Goal: Obtain resource: Download file/media

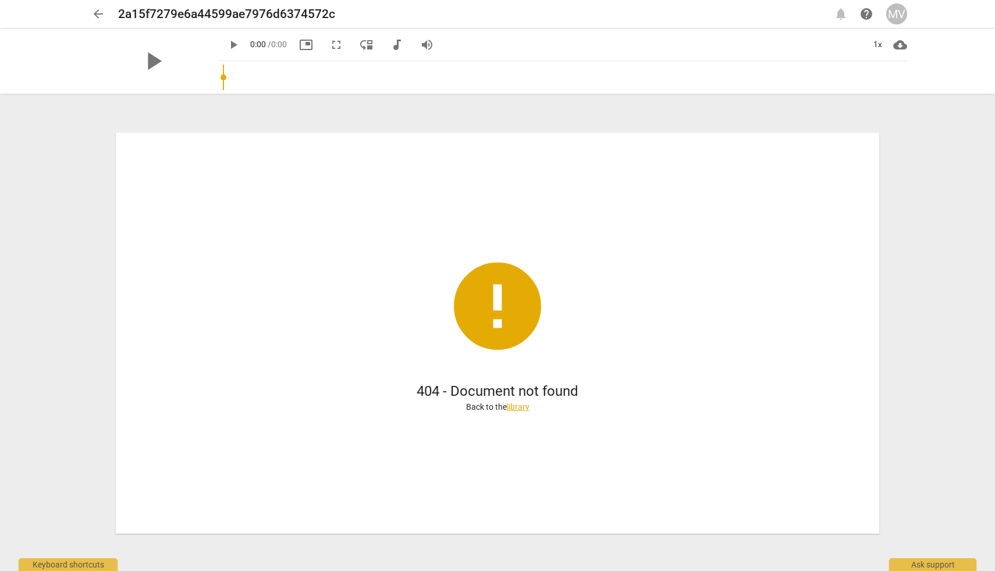
click at [521, 407] on link "library" at bounding box center [518, 406] width 23 height 9
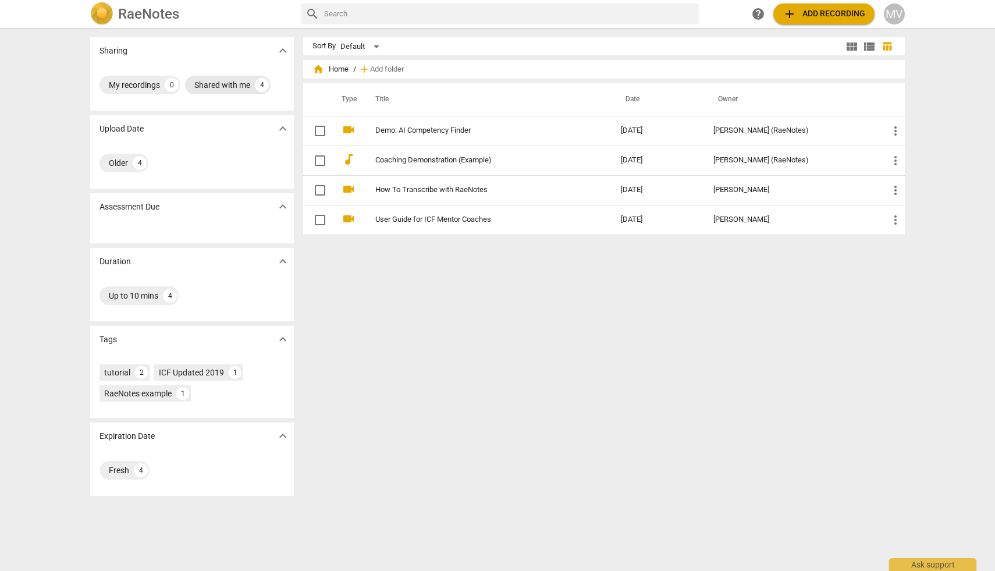
click at [238, 83] on div "Shared with me" at bounding box center [222, 85] width 56 height 12
click at [847, 45] on span "view_module" at bounding box center [851, 47] width 14 height 14
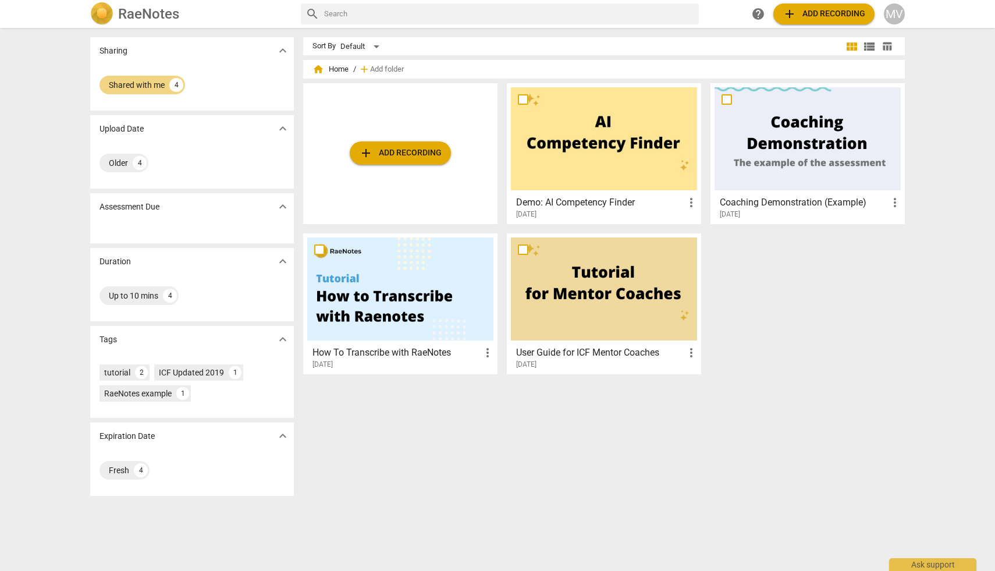
click at [424, 147] on span "add Add recording" at bounding box center [400, 153] width 83 height 14
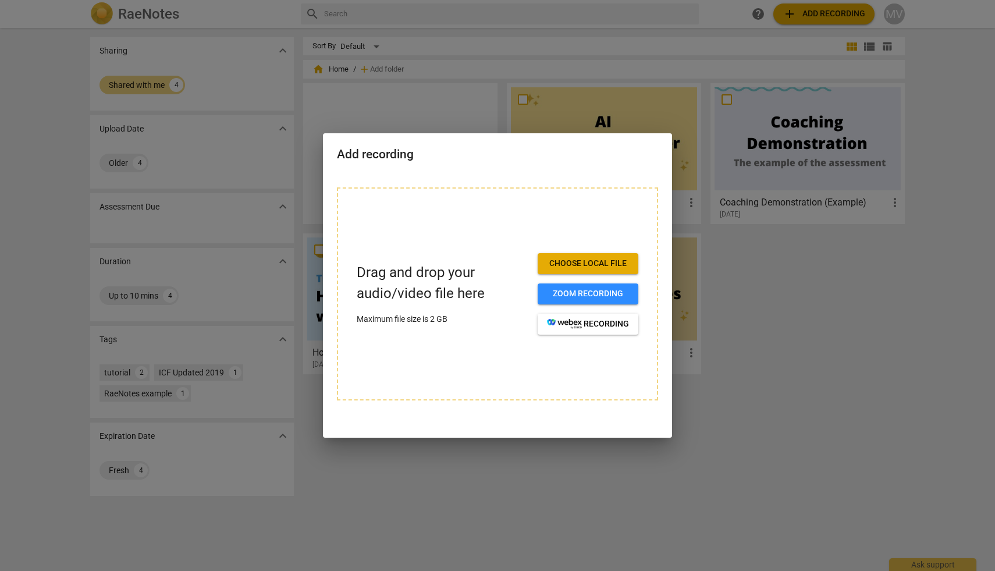
click at [425, 507] on div at bounding box center [497, 285] width 995 height 571
